Goal: Transaction & Acquisition: Subscribe to service/newsletter

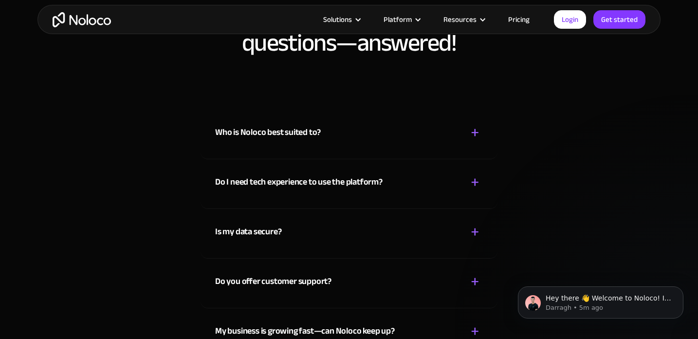
scroll to position [5166, 0]
click at [376, 134] on div "Who is Noloco best suited to? + -" at bounding box center [349, 126] width 268 height 35
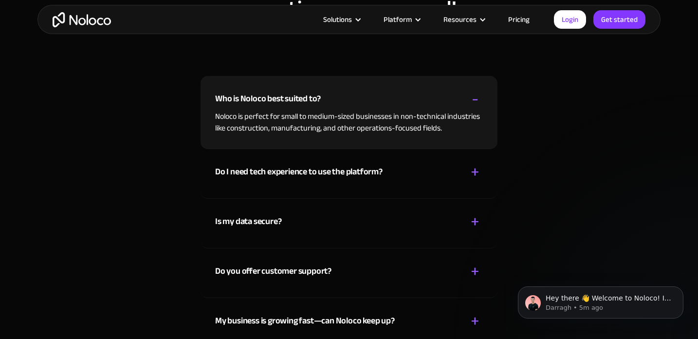
scroll to position [5213, 0]
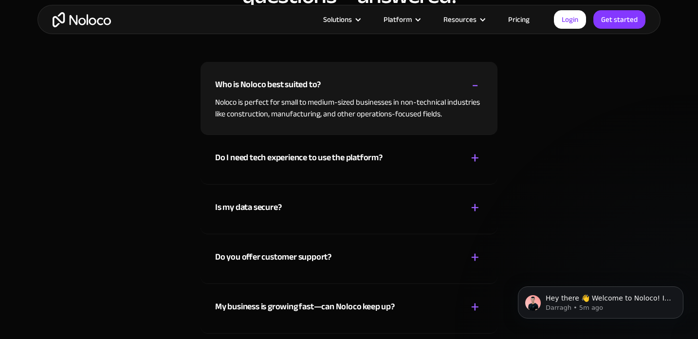
click at [428, 154] on div "Do I need tech experience to use the platform? + -" at bounding box center [349, 152] width 268 height 35
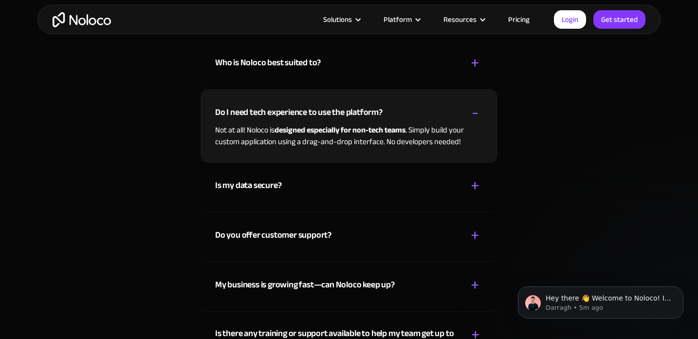
scroll to position [5238, 0]
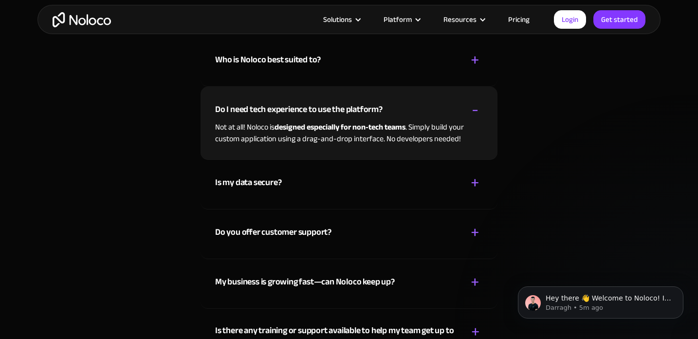
click at [448, 181] on div "Is my data secure? + -" at bounding box center [349, 177] width 268 height 35
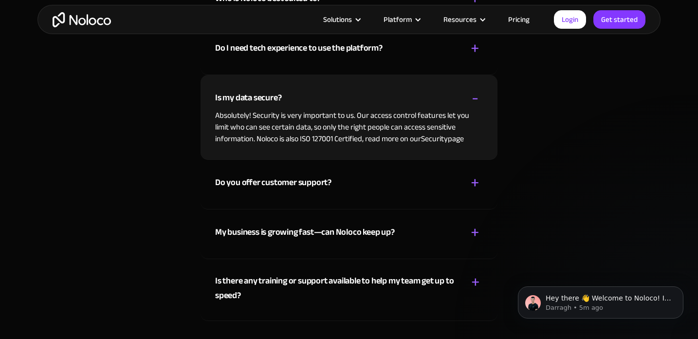
scroll to position [5302, 0]
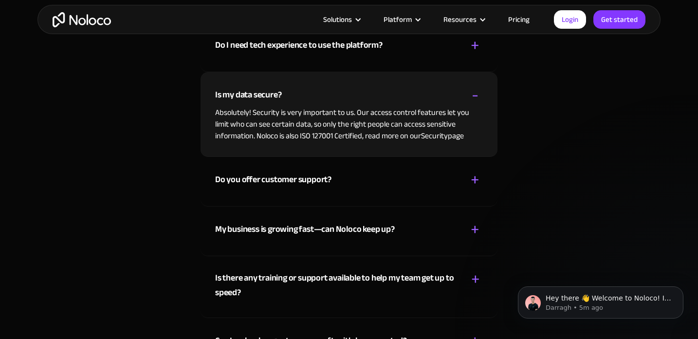
click at [429, 179] on div "Do you offer customer support? + -" at bounding box center [349, 174] width 268 height 35
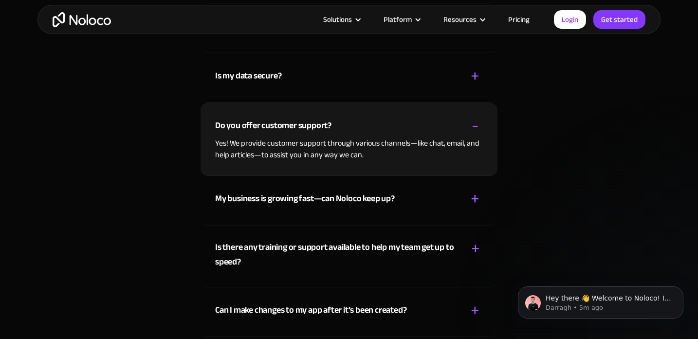
scroll to position [5324, 0]
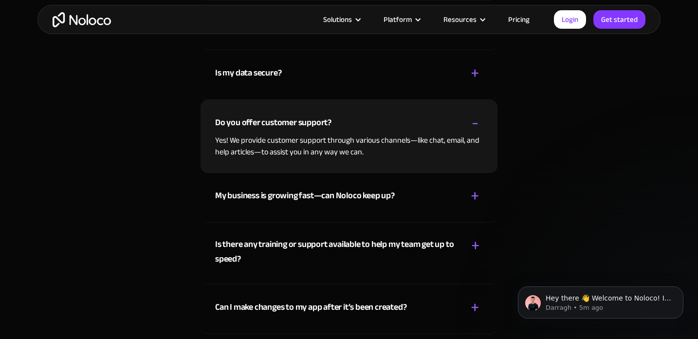
click at [430, 196] on div "My business is growing fast—can Noloco keep up? + -" at bounding box center [349, 190] width 268 height 35
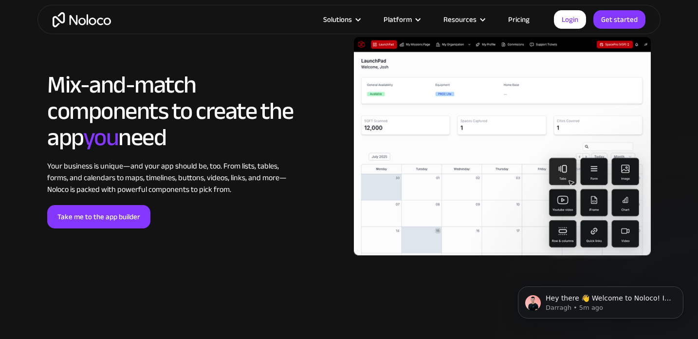
scroll to position [1970, 0]
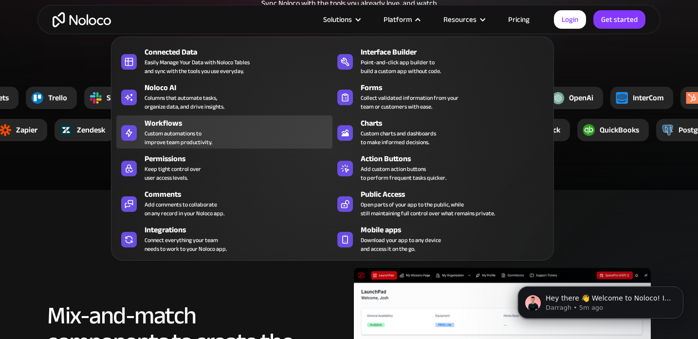
click at [233, 134] on div "Workflows Custom automations to improve team productivity." at bounding box center [236, 131] width 183 height 29
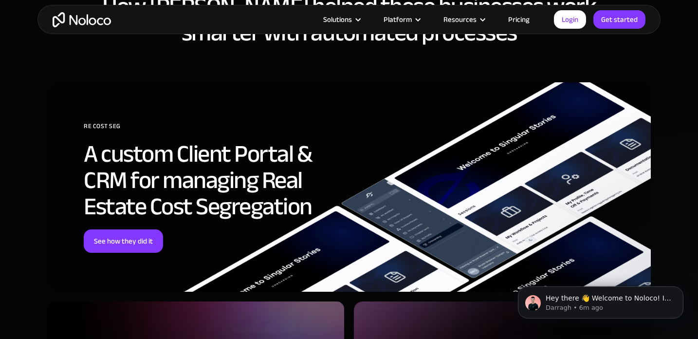
scroll to position [2606, 0]
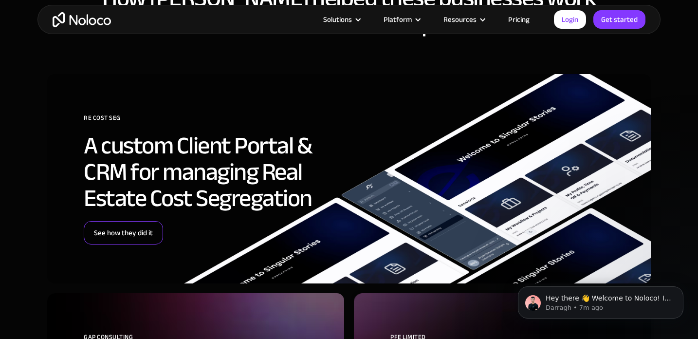
click at [130, 237] on link "See how they did it" at bounding box center [123, 232] width 79 height 23
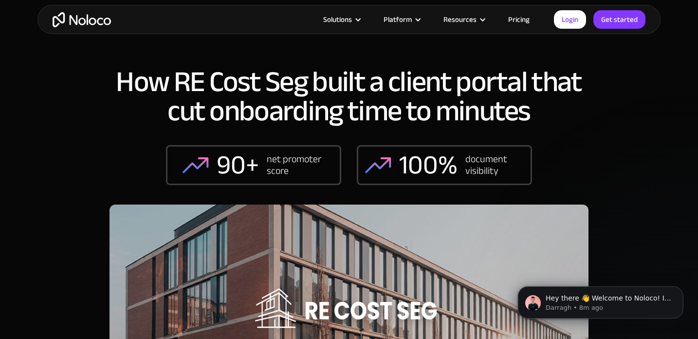
scroll to position [14, 0]
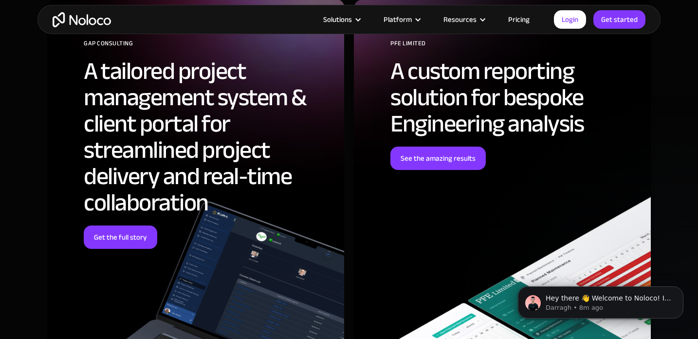
scroll to position [2903, 0]
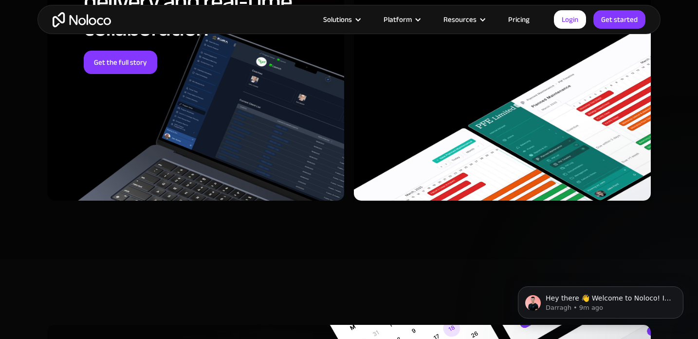
scroll to position [3106, 0]
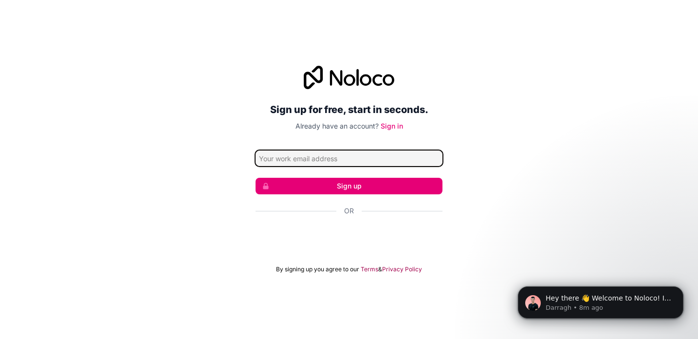
click at [311, 161] on input "Email address" at bounding box center [349, 158] width 187 height 16
type input "nina1501@live.dk"
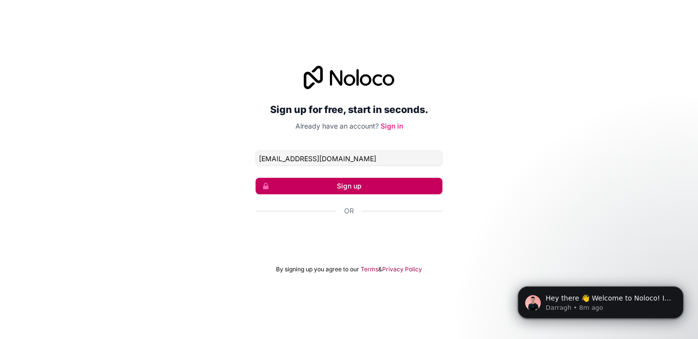
click at [352, 188] on button "Sign up" at bounding box center [349, 186] width 187 height 17
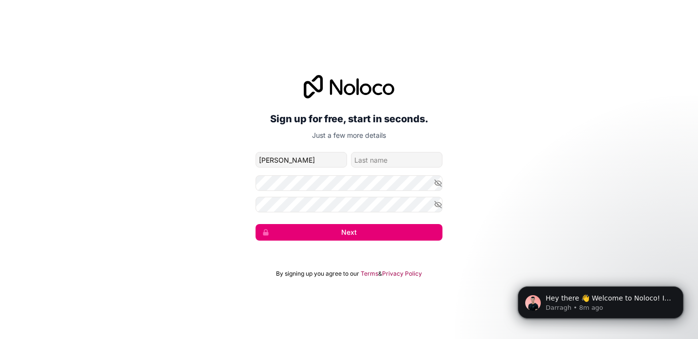
type input "Nina"
type input "Berthelsen"
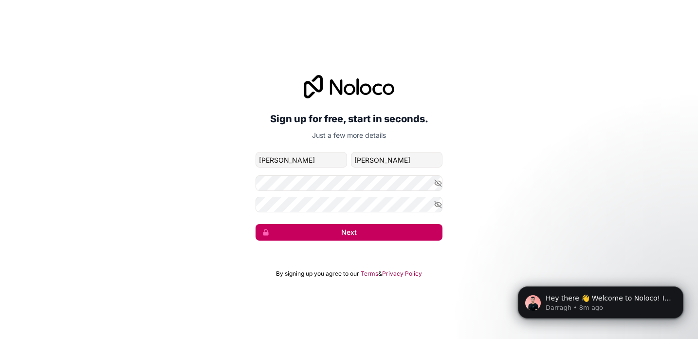
click at [306, 235] on button "Next" at bounding box center [349, 232] width 187 height 17
click at [334, 229] on button "Next" at bounding box center [349, 232] width 187 height 17
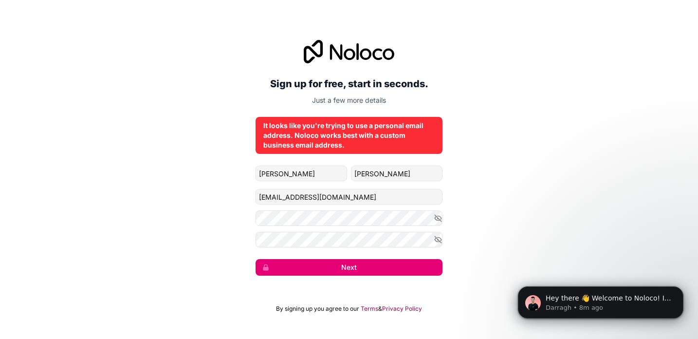
click at [399, 278] on div "Sign up for free, start in seconds. Just a few more details It looks like you'r…" at bounding box center [349, 157] width 698 height 263
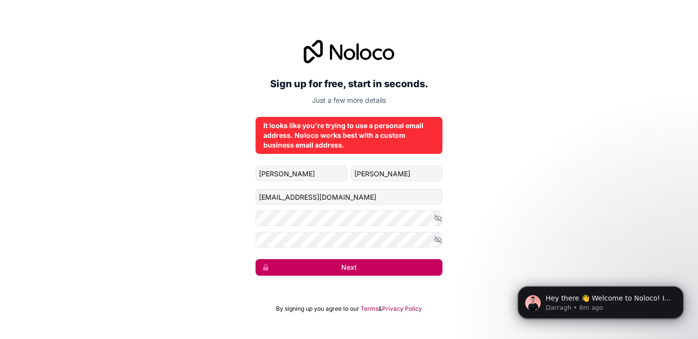
click at [398, 270] on button "Next" at bounding box center [349, 267] width 187 height 17
click at [398, 267] on button "Next" at bounding box center [349, 267] width 187 height 17
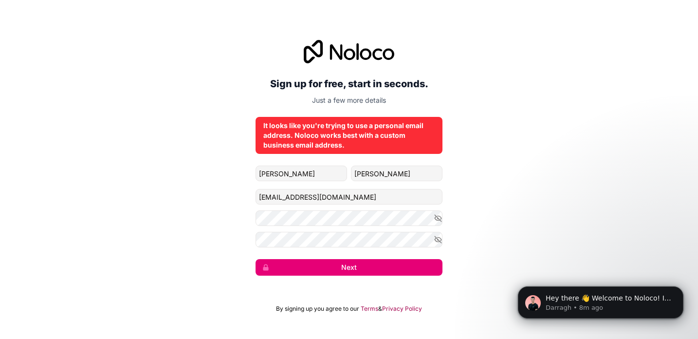
click at [463, 111] on div "Sign up for free, start in seconds. Just a few more details It looks like you'r…" at bounding box center [349, 157] width 698 height 263
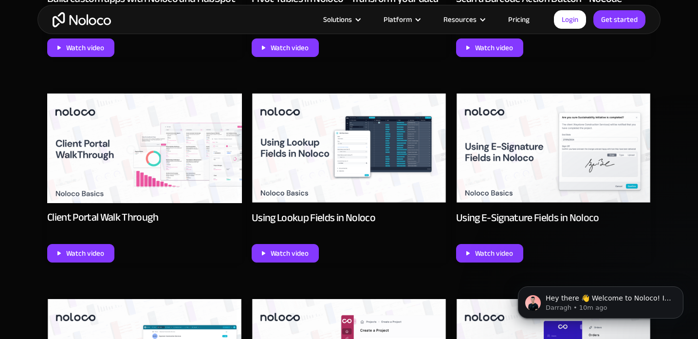
scroll to position [678, 0]
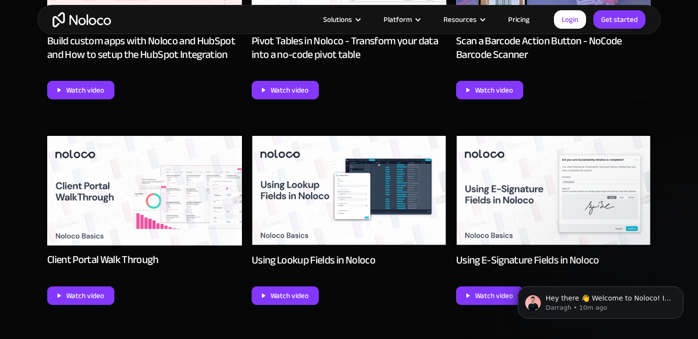
click at [517, 19] on link "Pricing" at bounding box center [519, 19] width 46 height 13
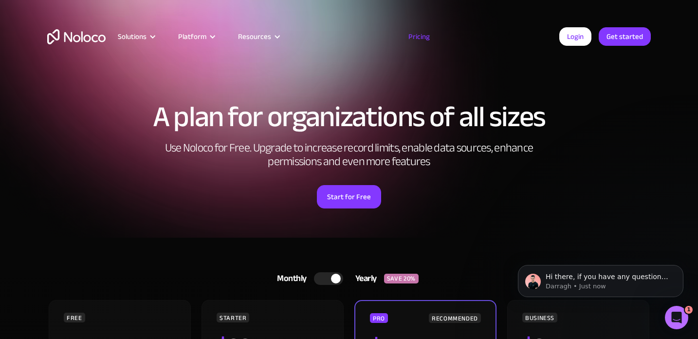
click at [66, 36] on img "home" at bounding box center [76, 36] width 58 height 15
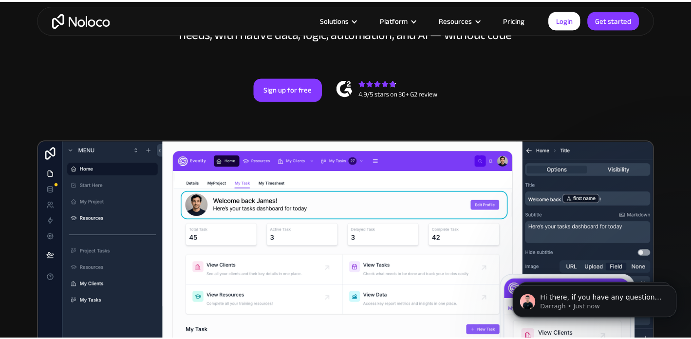
scroll to position [211, 0]
